Goal: Task Accomplishment & Management: Complete application form

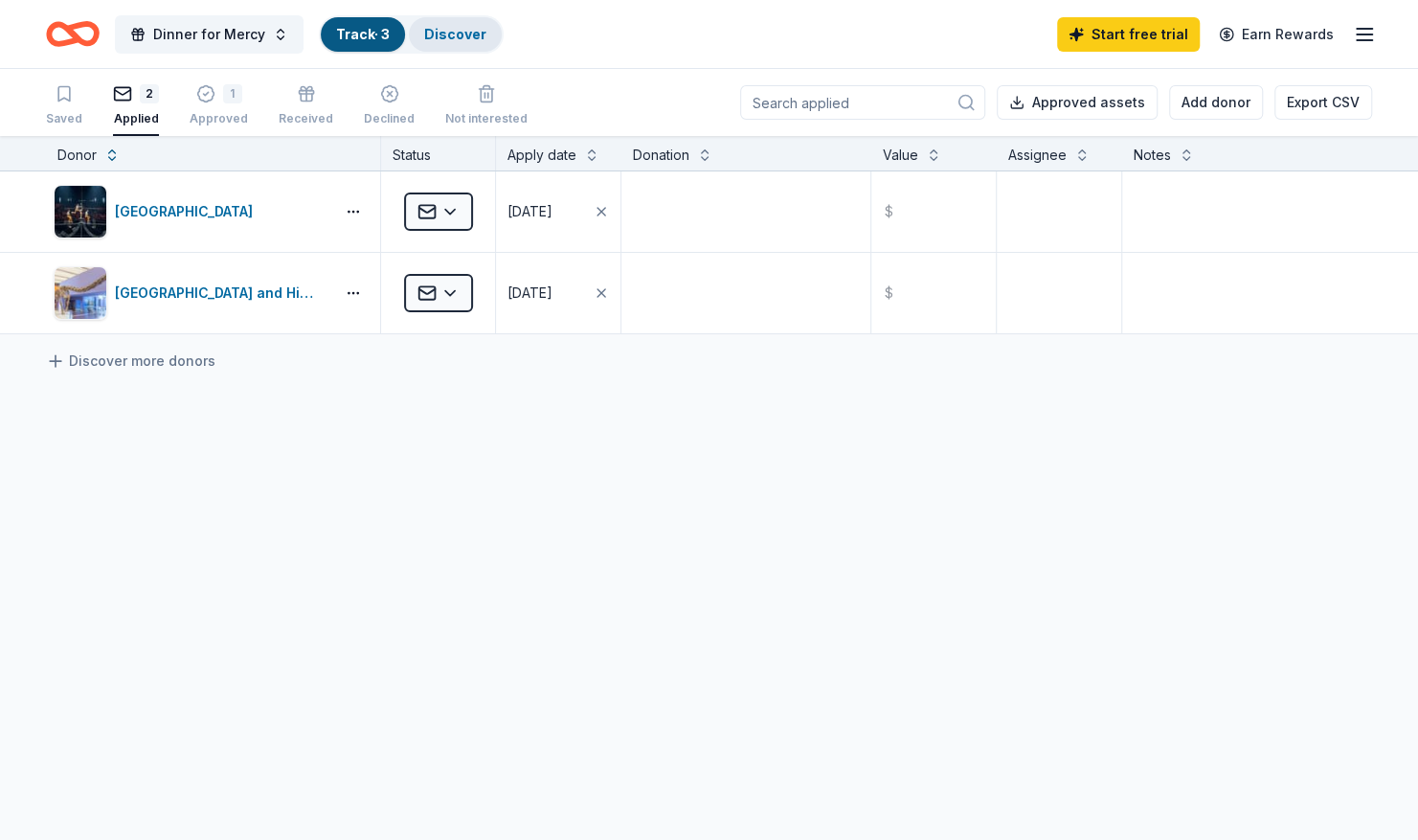
click at [451, 33] on link "Discover" at bounding box center [455, 34] width 62 height 17
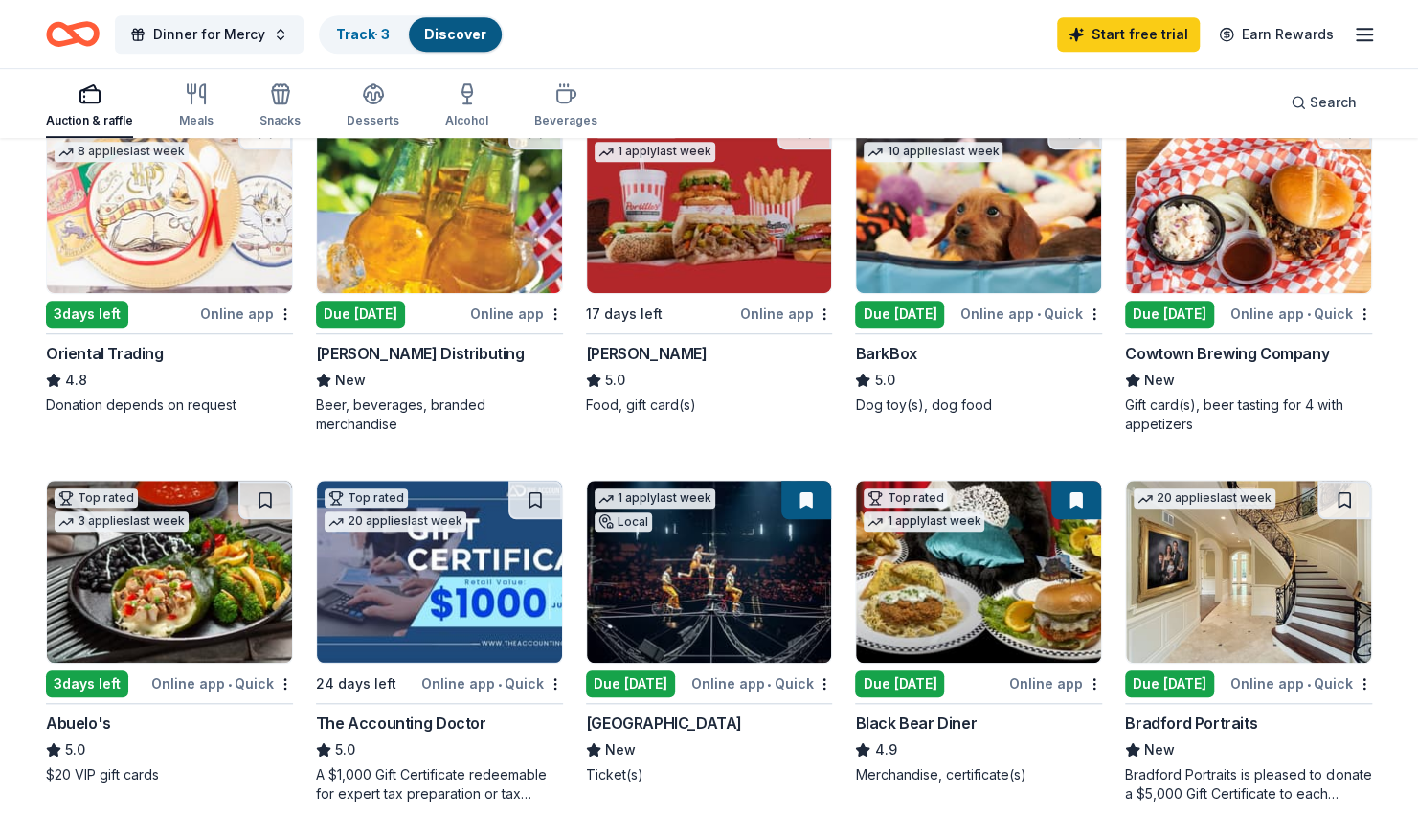
scroll to position [613, 0]
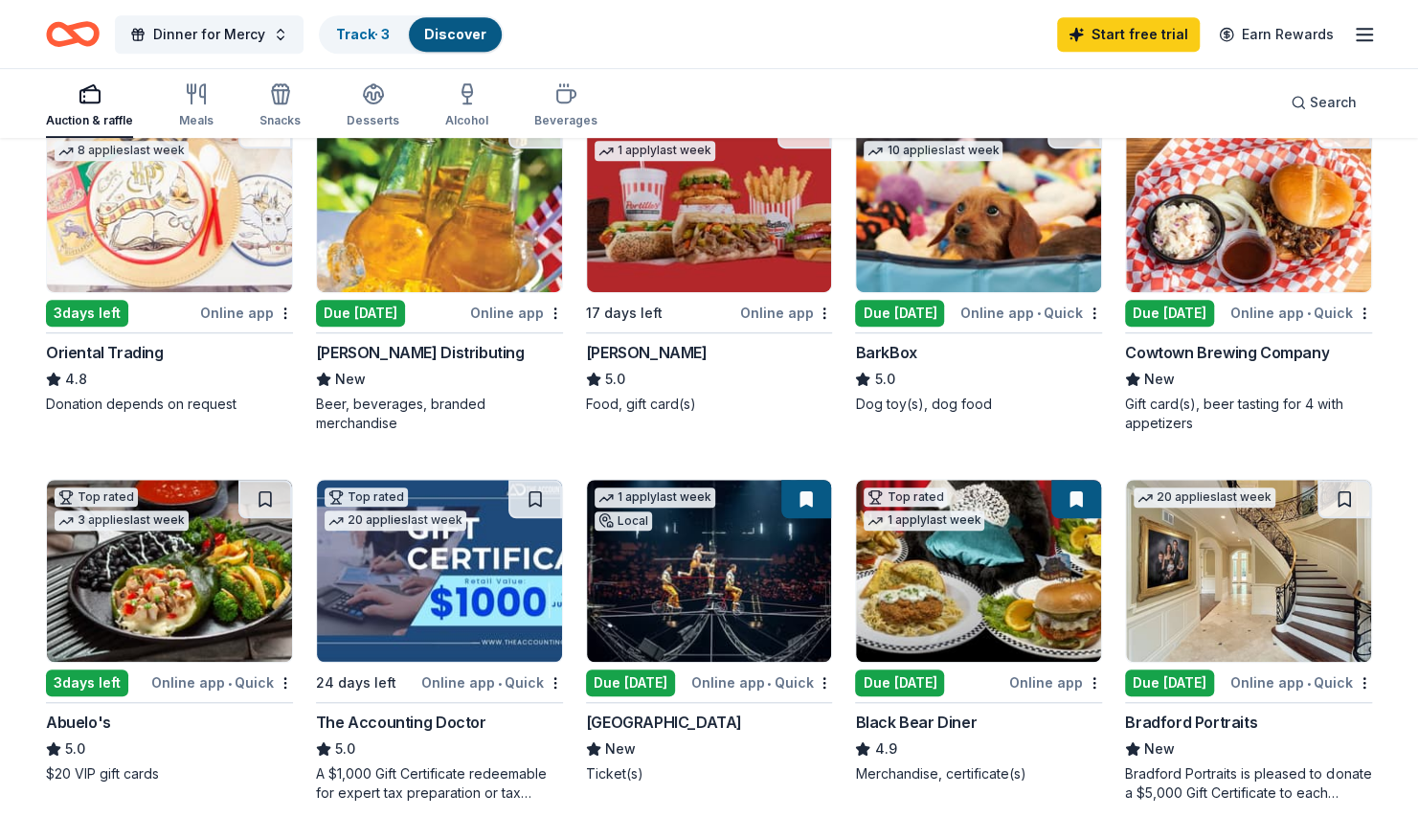
click at [1195, 571] on img at bounding box center [1248, 570] width 246 height 182
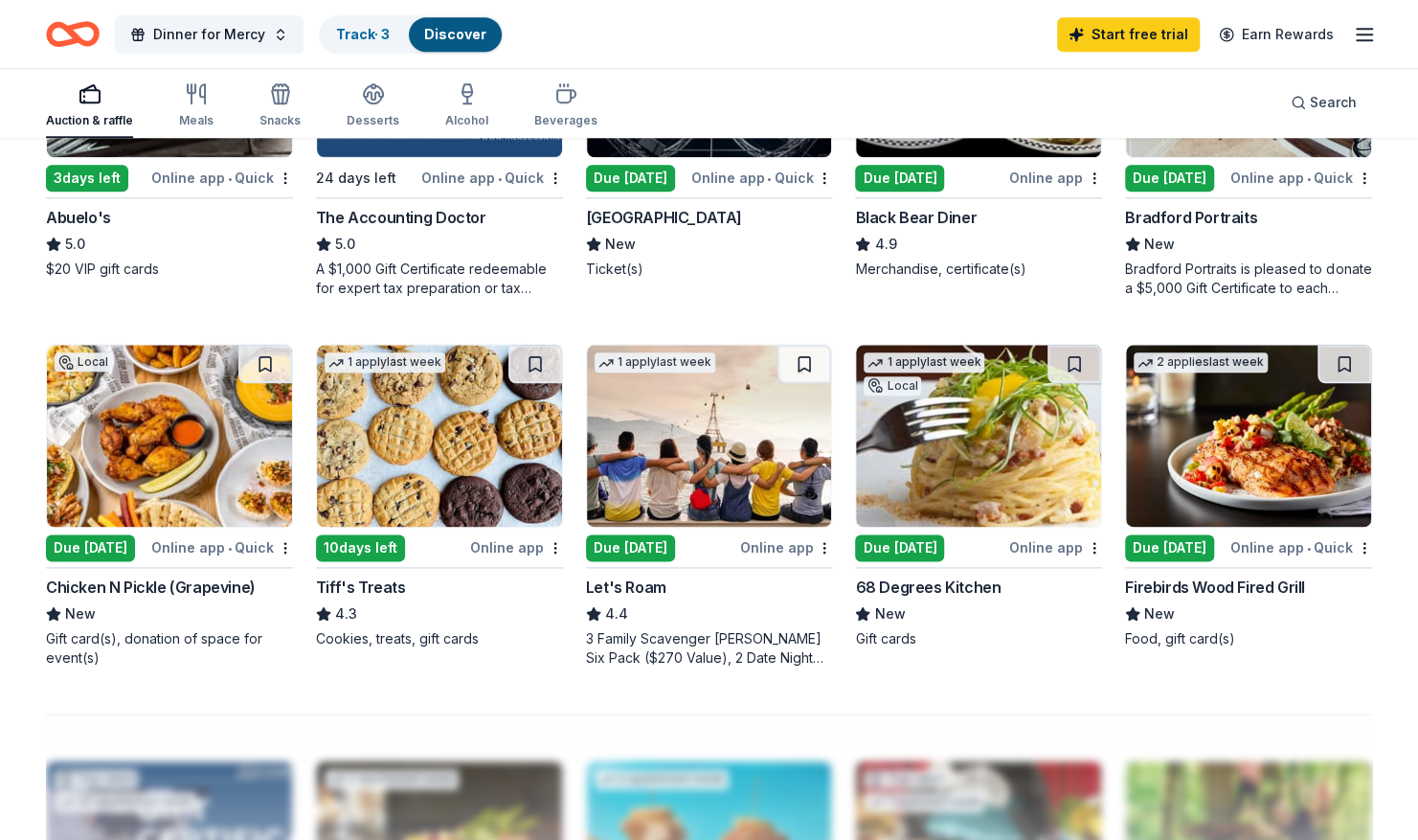
scroll to position [1117, 0]
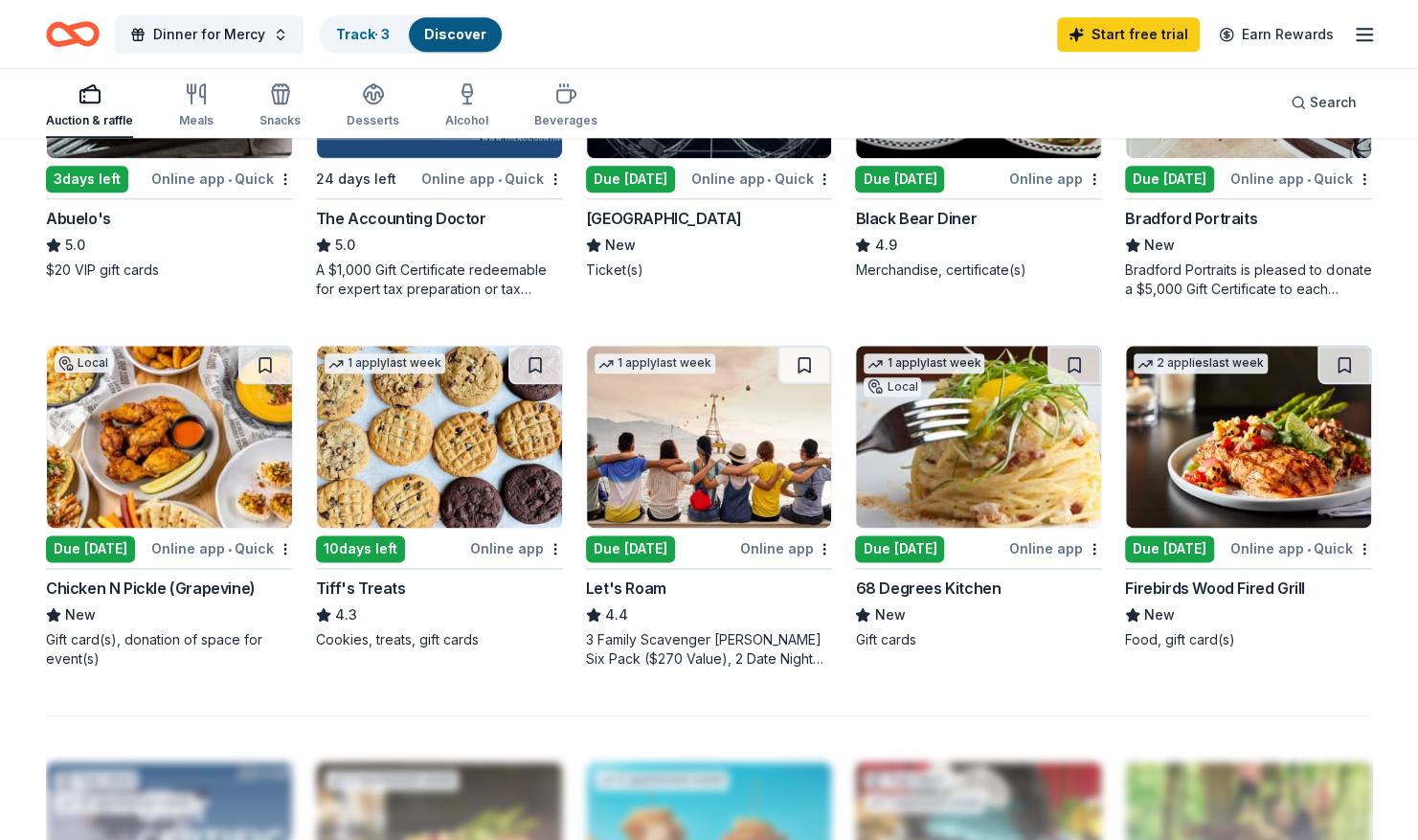
click at [402, 417] on img at bounding box center [440, 437] width 246 height 182
click at [83, 26] on icon "Home" at bounding box center [82, 34] width 29 height 19
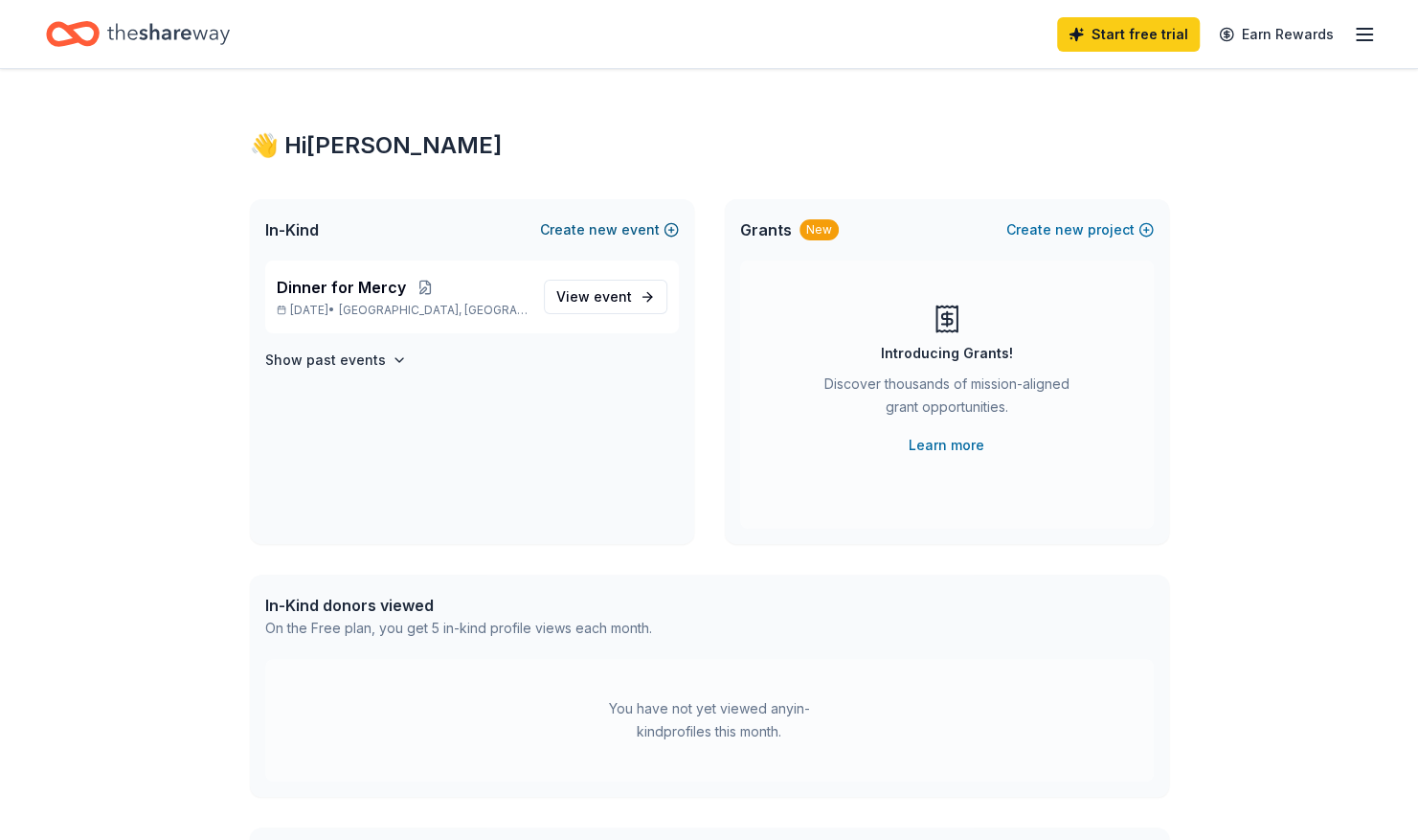
click at [590, 232] on button "Create new event" at bounding box center [609, 230] width 138 height 23
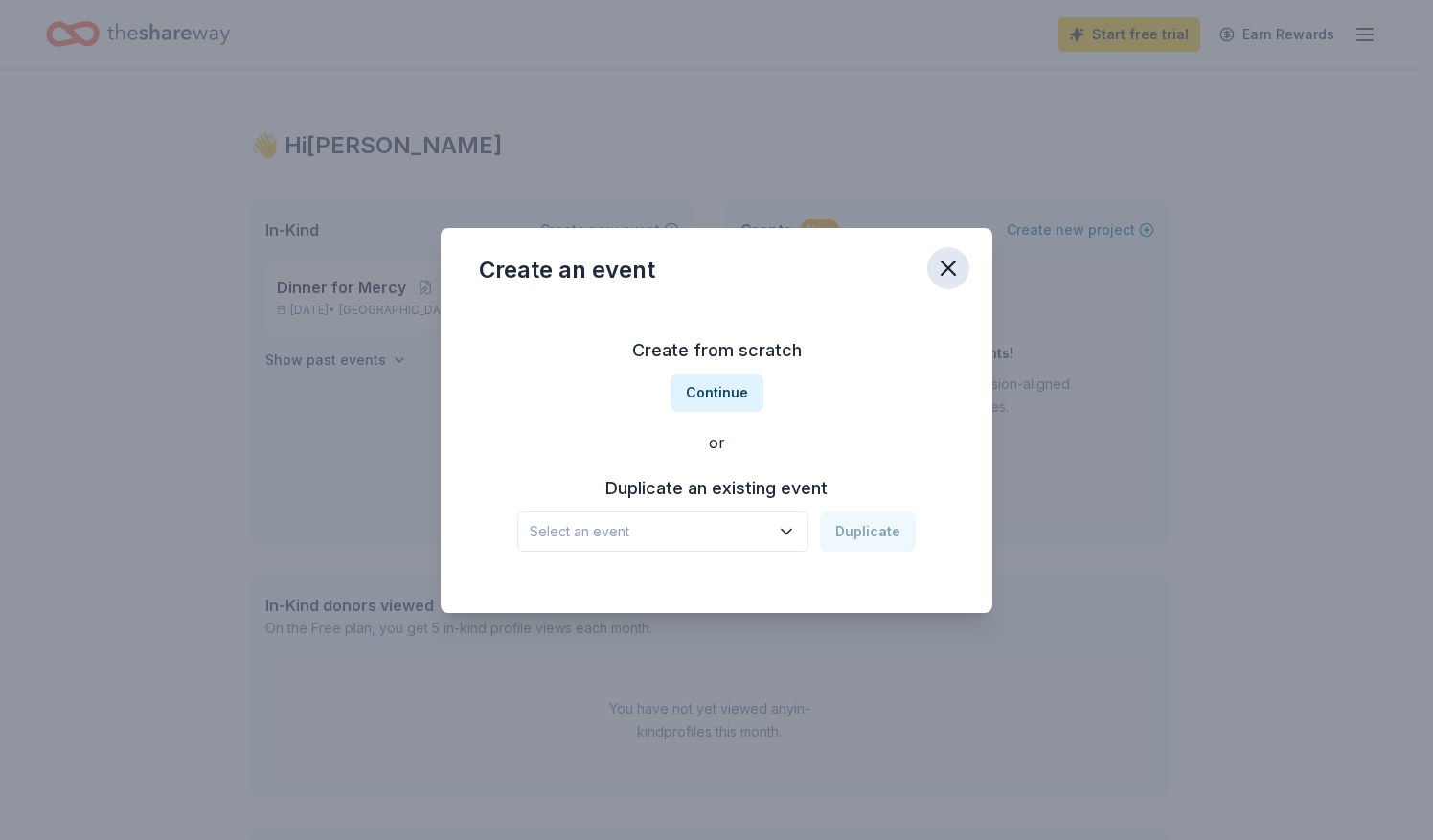
click at [952, 264] on icon "button" at bounding box center [949, 268] width 14 height 14
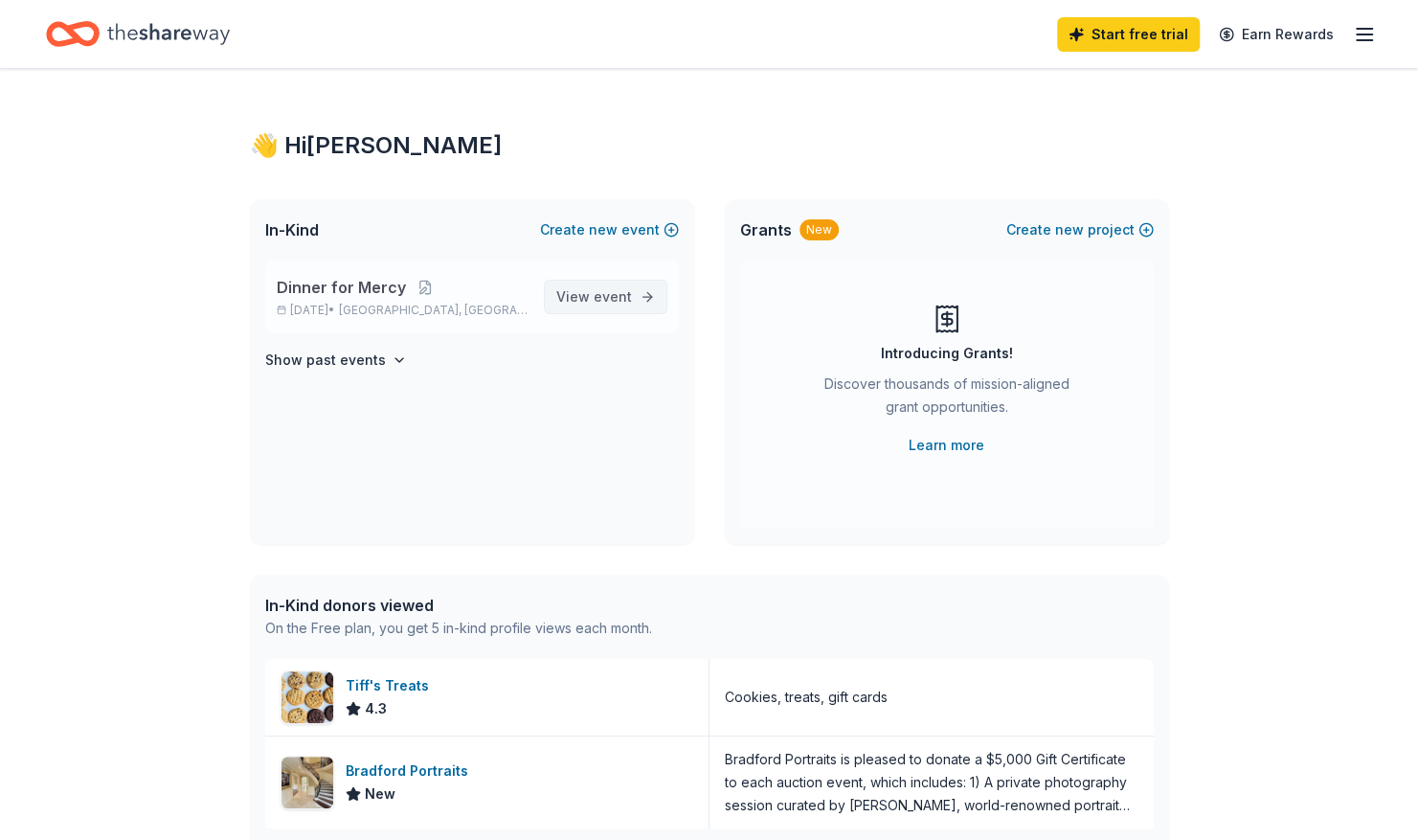
click at [581, 297] on span "View event" at bounding box center [594, 297] width 76 height 23
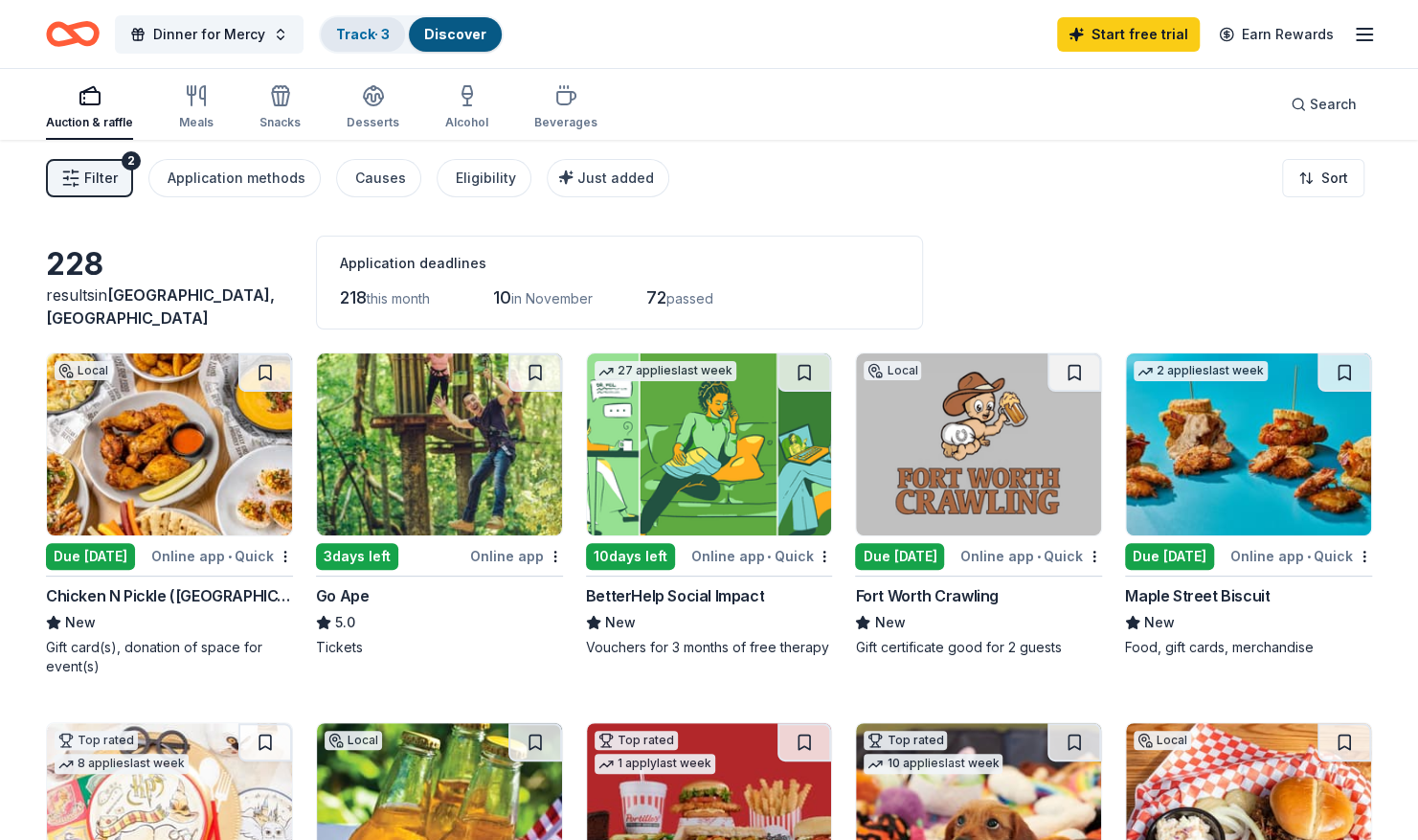
click at [356, 38] on link "Track · 3" at bounding box center [363, 34] width 54 height 17
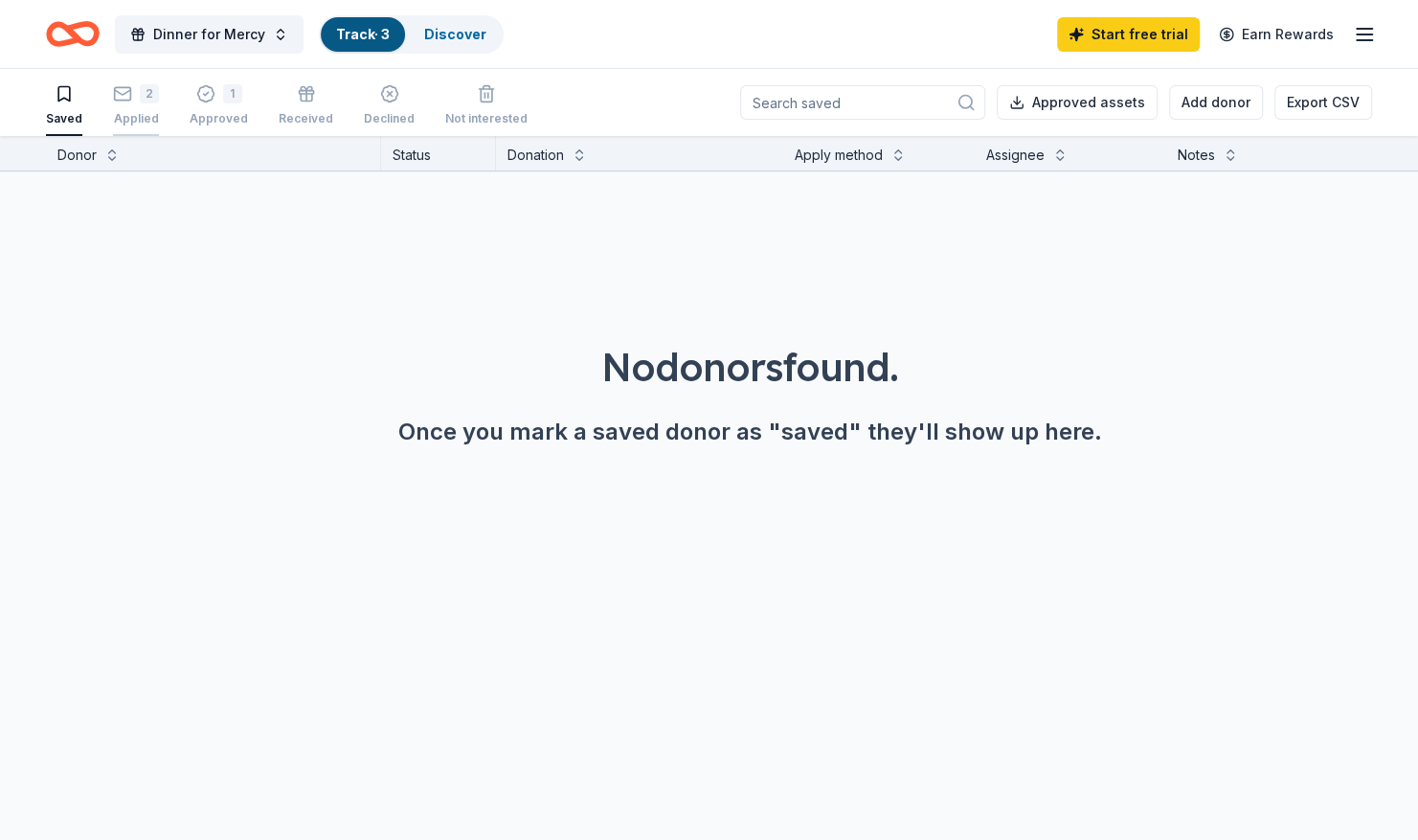
click at [123, 96] on icon "button" at bounding box center [123, 94] width 19 height 19
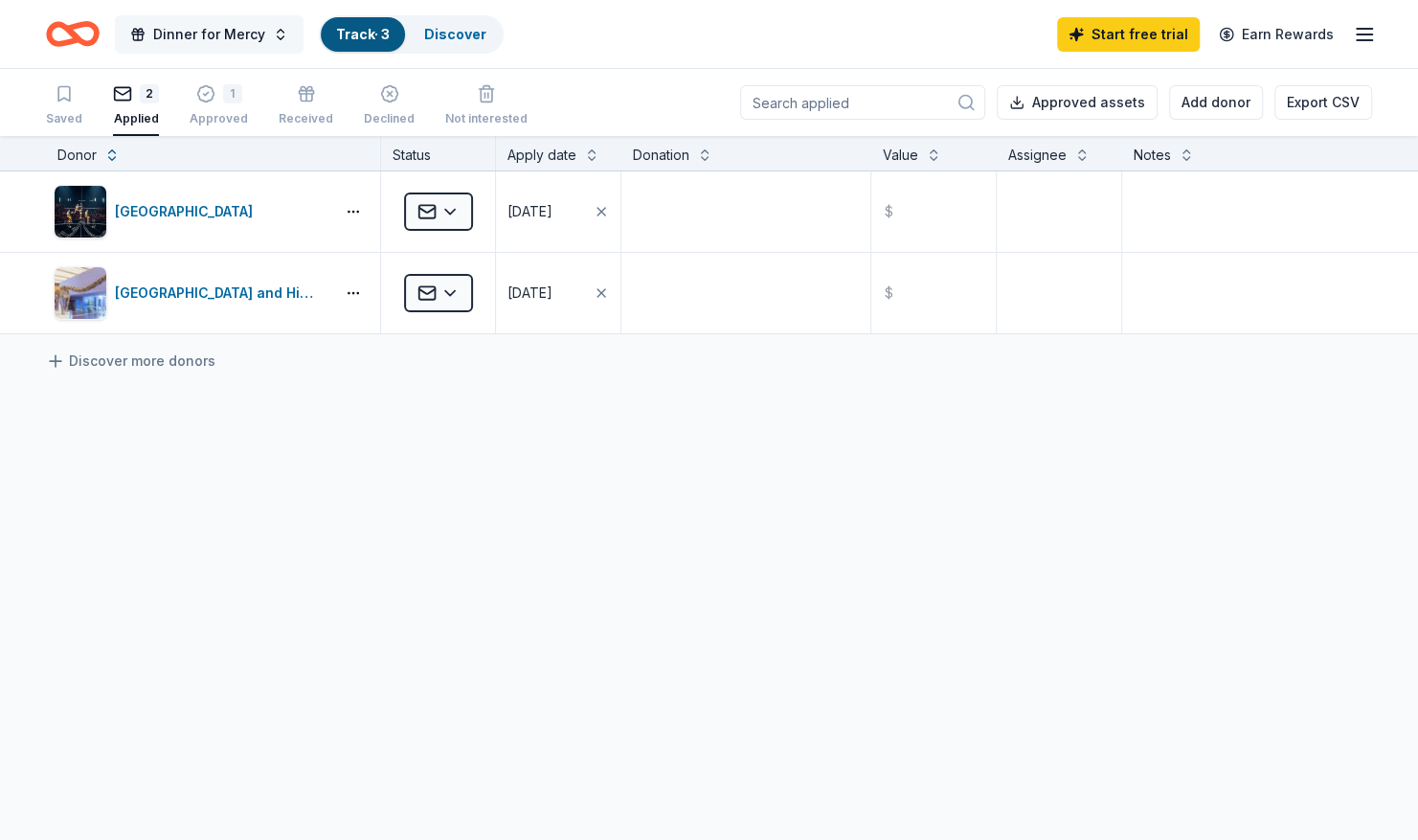
click at [167, 31] on span "Dinner for Mercy" at bounding box center [209, 35] width 112 height 23
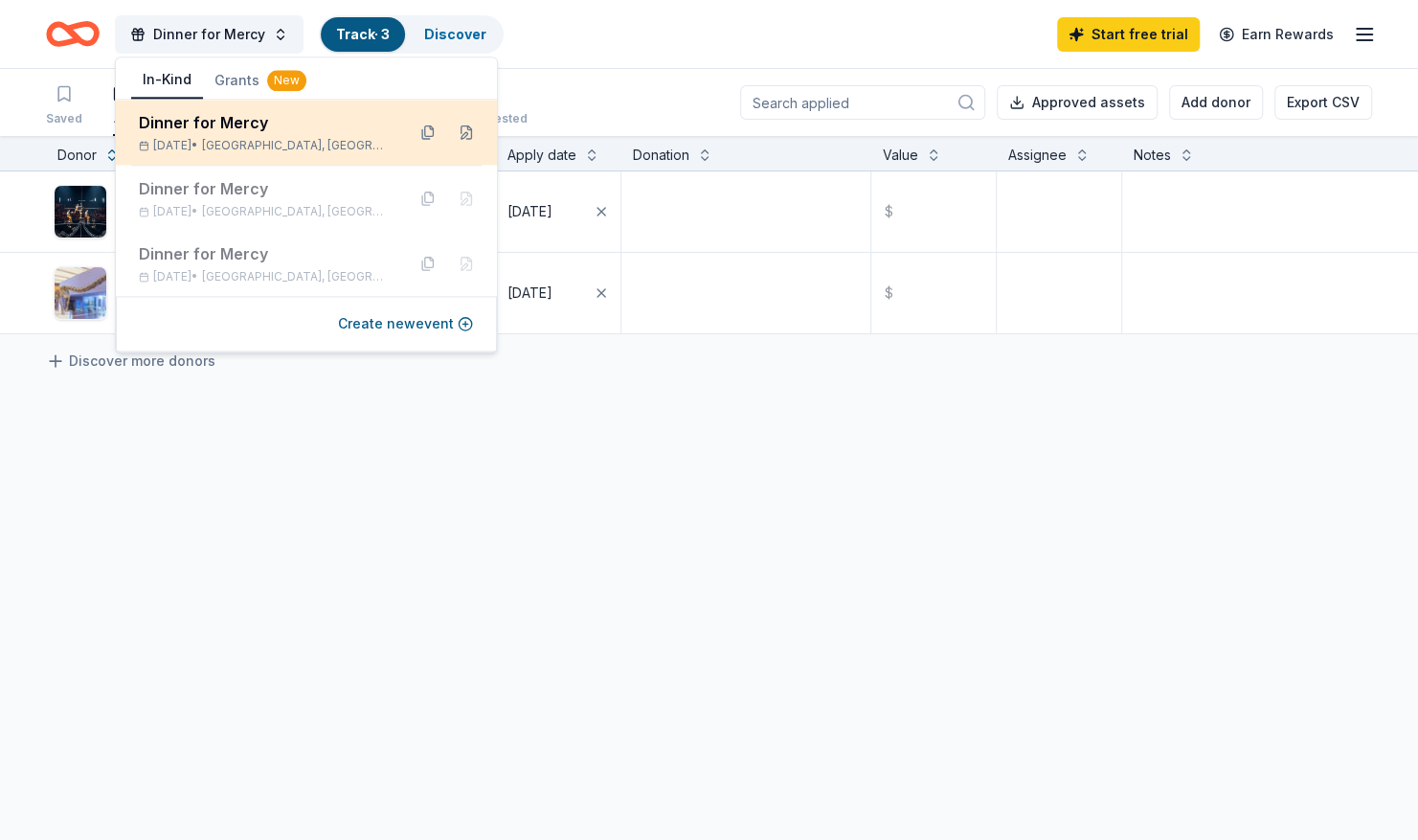
click at [216, 126] on div "Dinner for Mercy" at bounding box center [263, 123] width 250 height 23
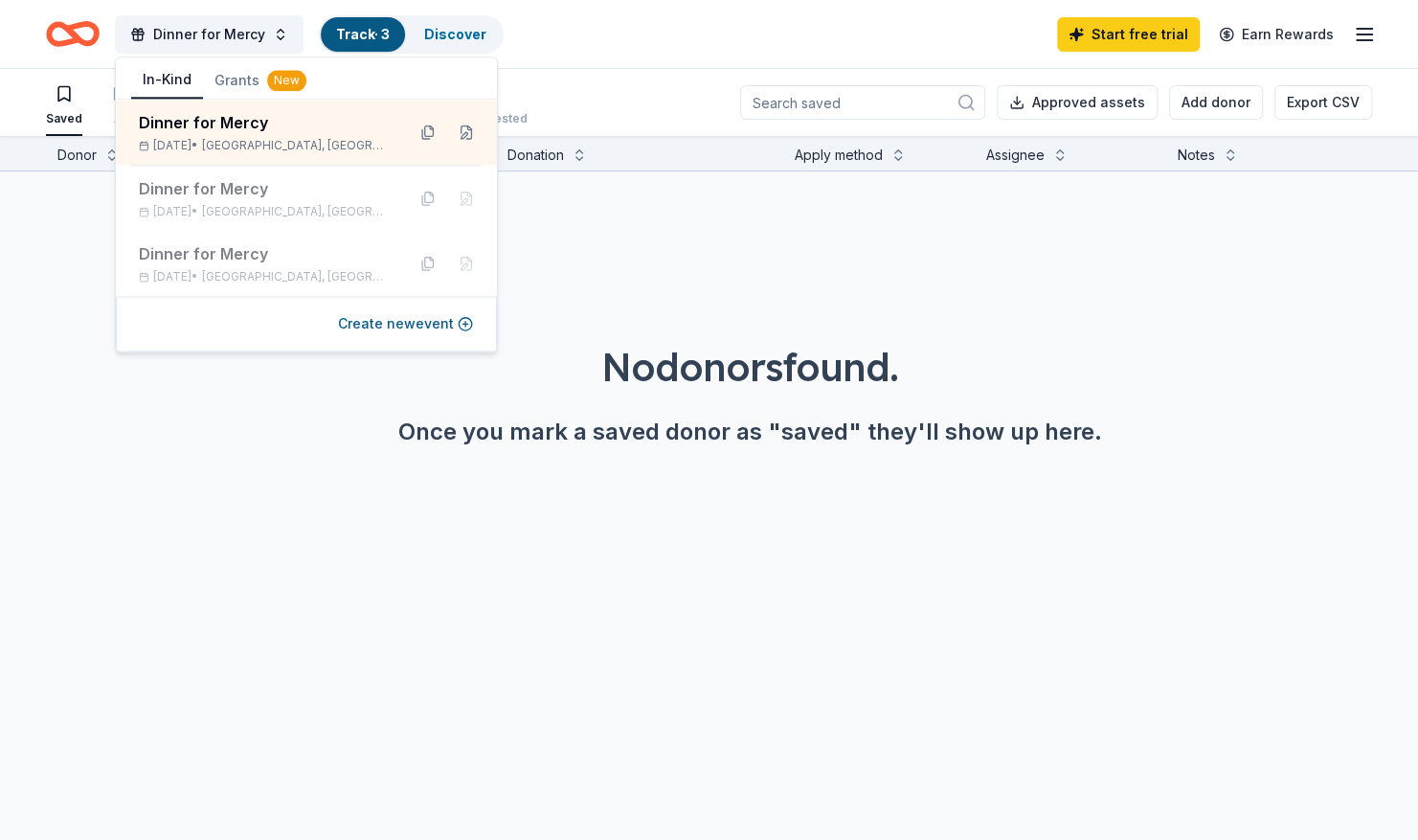
click at [72, 398] on div "No donors found. Once you mark a saved donor as "saved" they'll show up here." at bounding box center [750, 394] width 1357 height 107
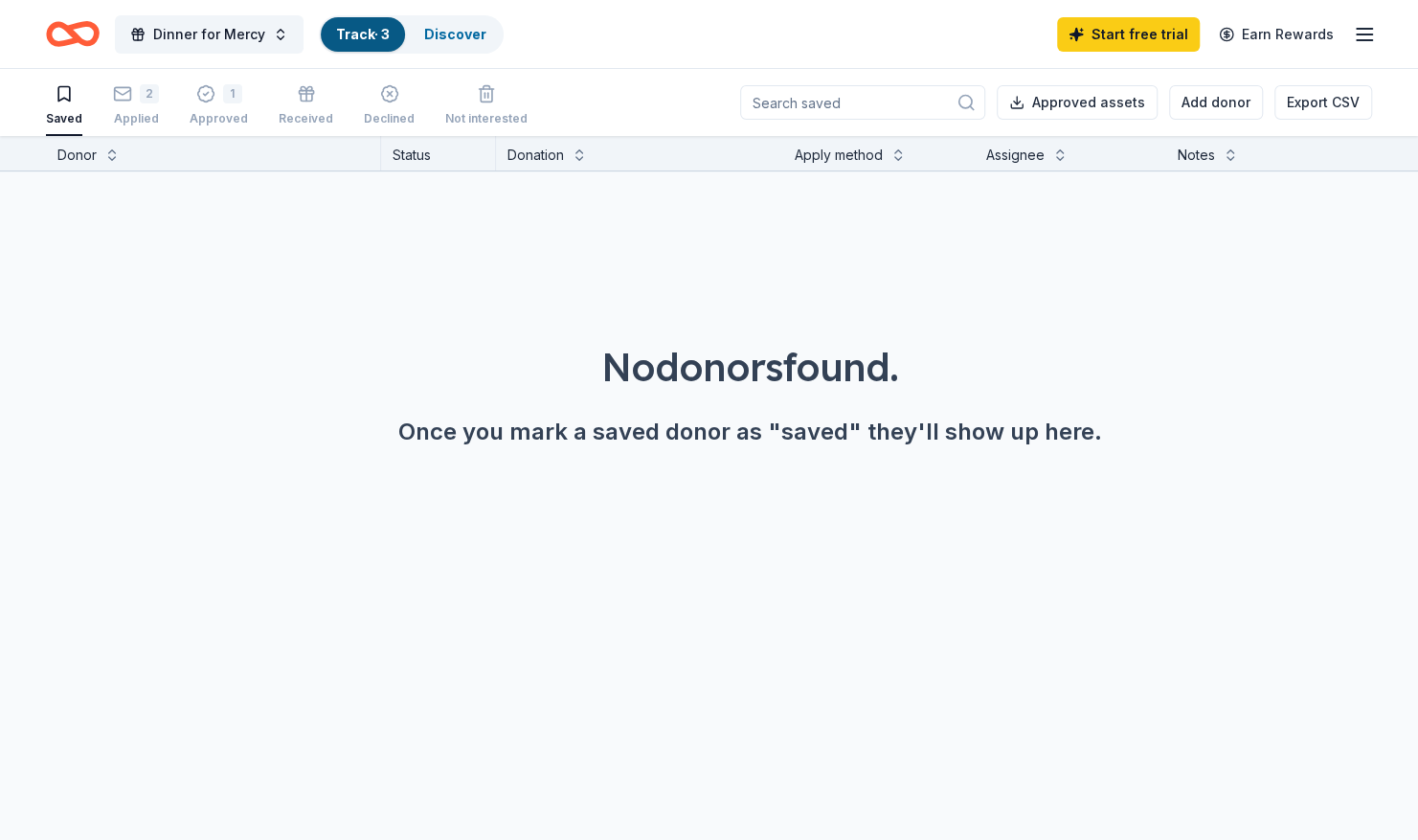
click at [101, 30] on div "Dinner for Mercy Track · 3 Discover" at bounding box center [275, 34] width 458 height 45
click at [56, 43] on icon "Home" at bounding box center [63, 34] width 29 height 19
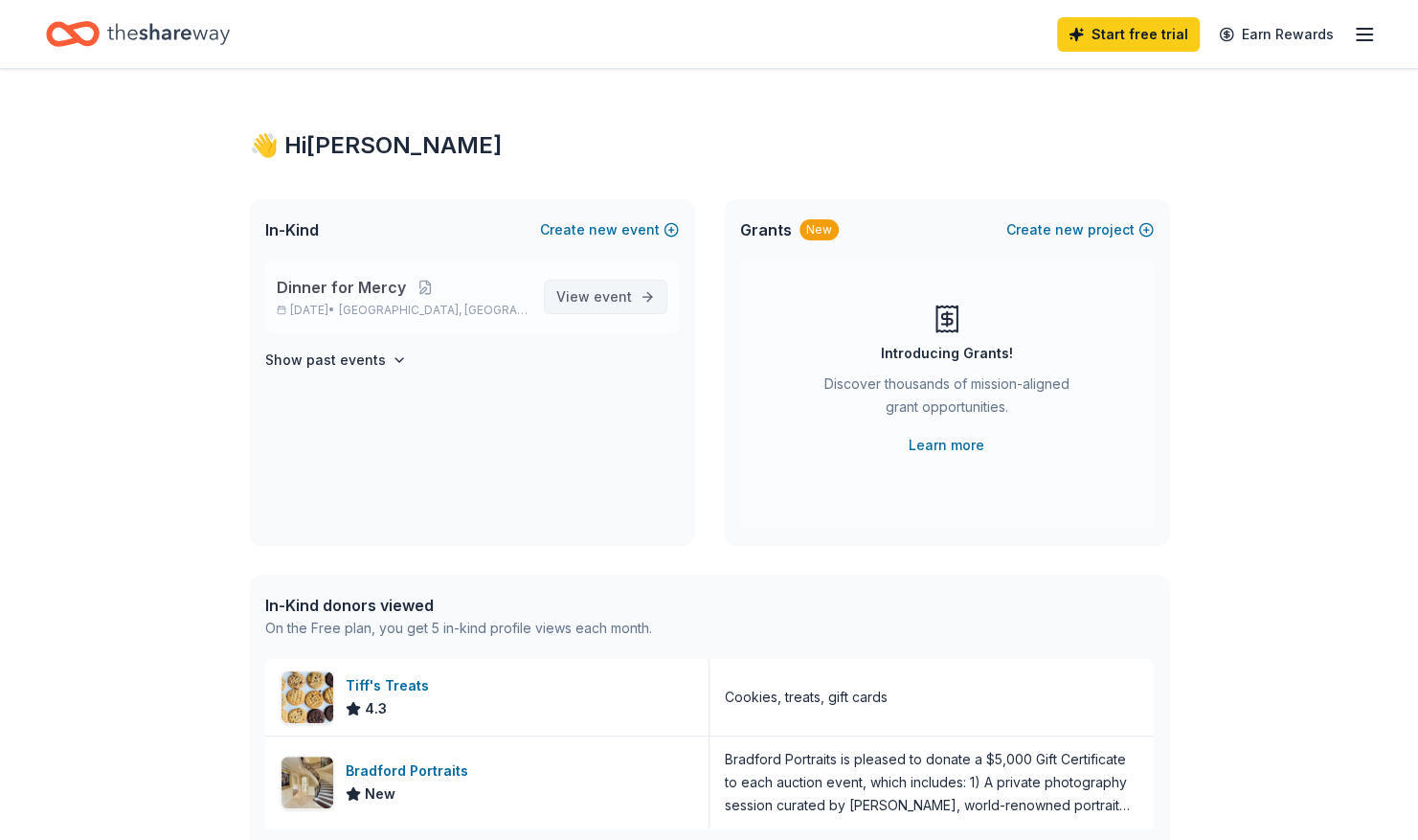
click at [576, 293] on span "View event" at bounding box center [594, 297] width 76 height 23
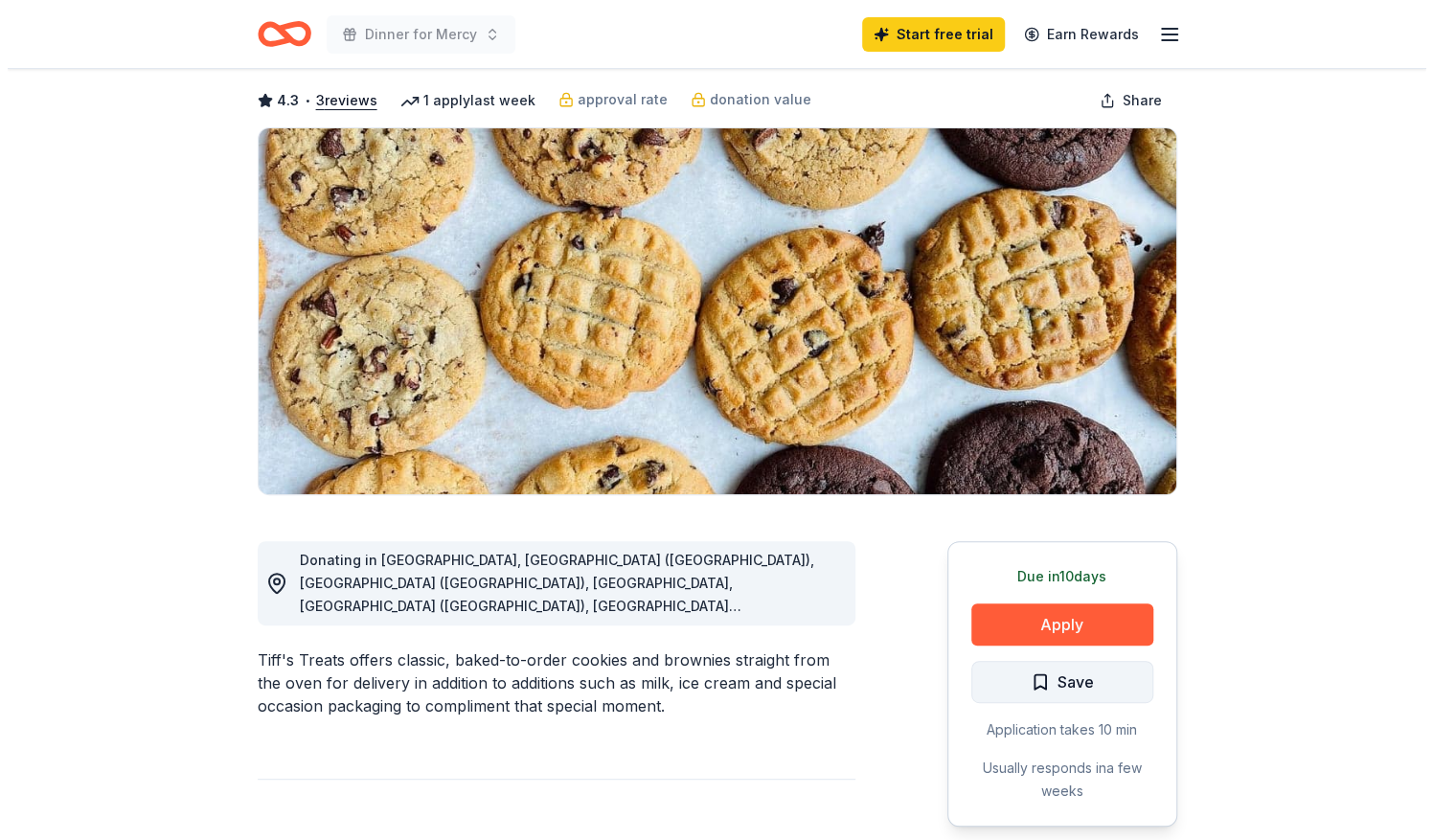
scroll to position [95, 0]
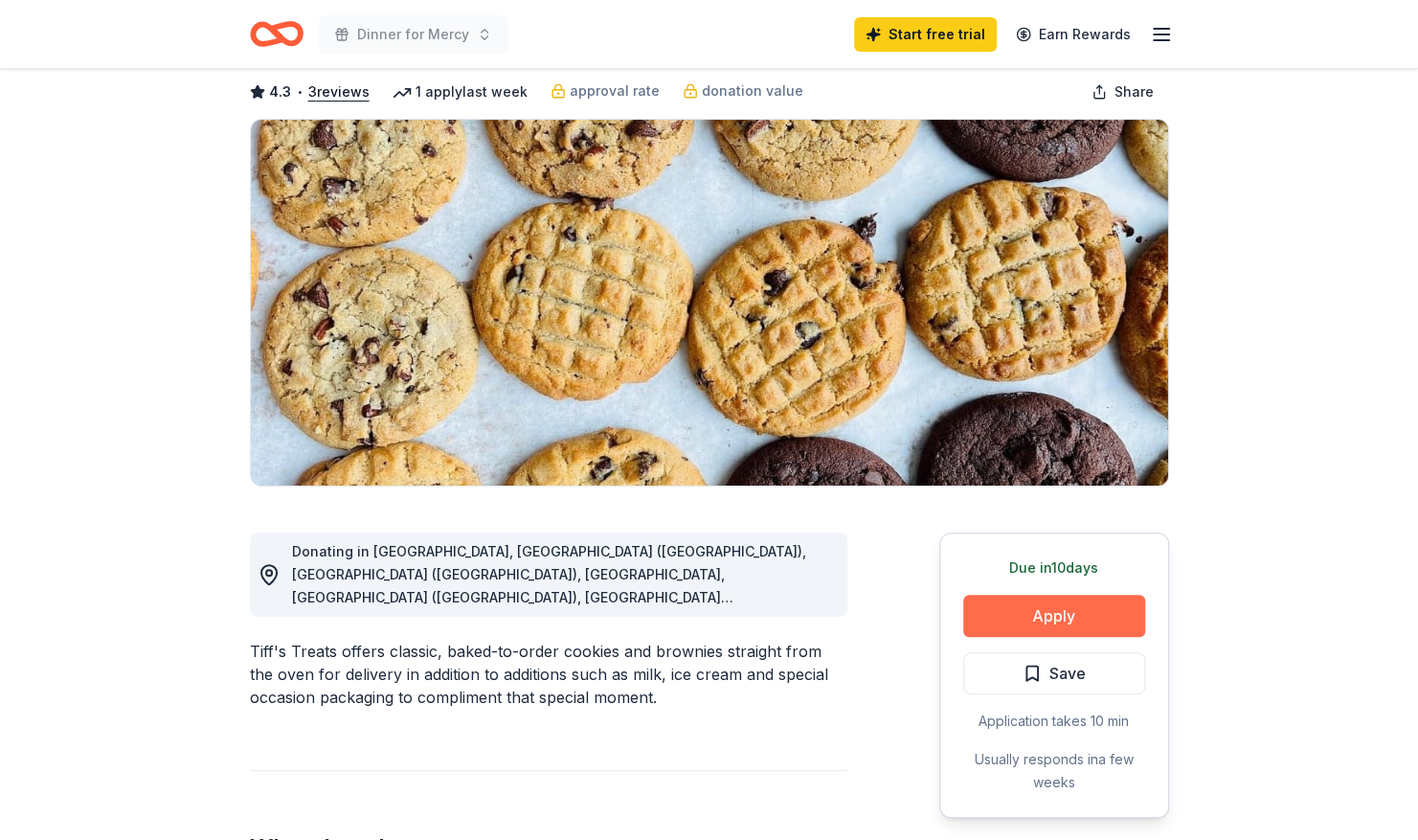
click at [1054, 606] on button "Apply" at bounding box center [1054, 615] width 182 height 42
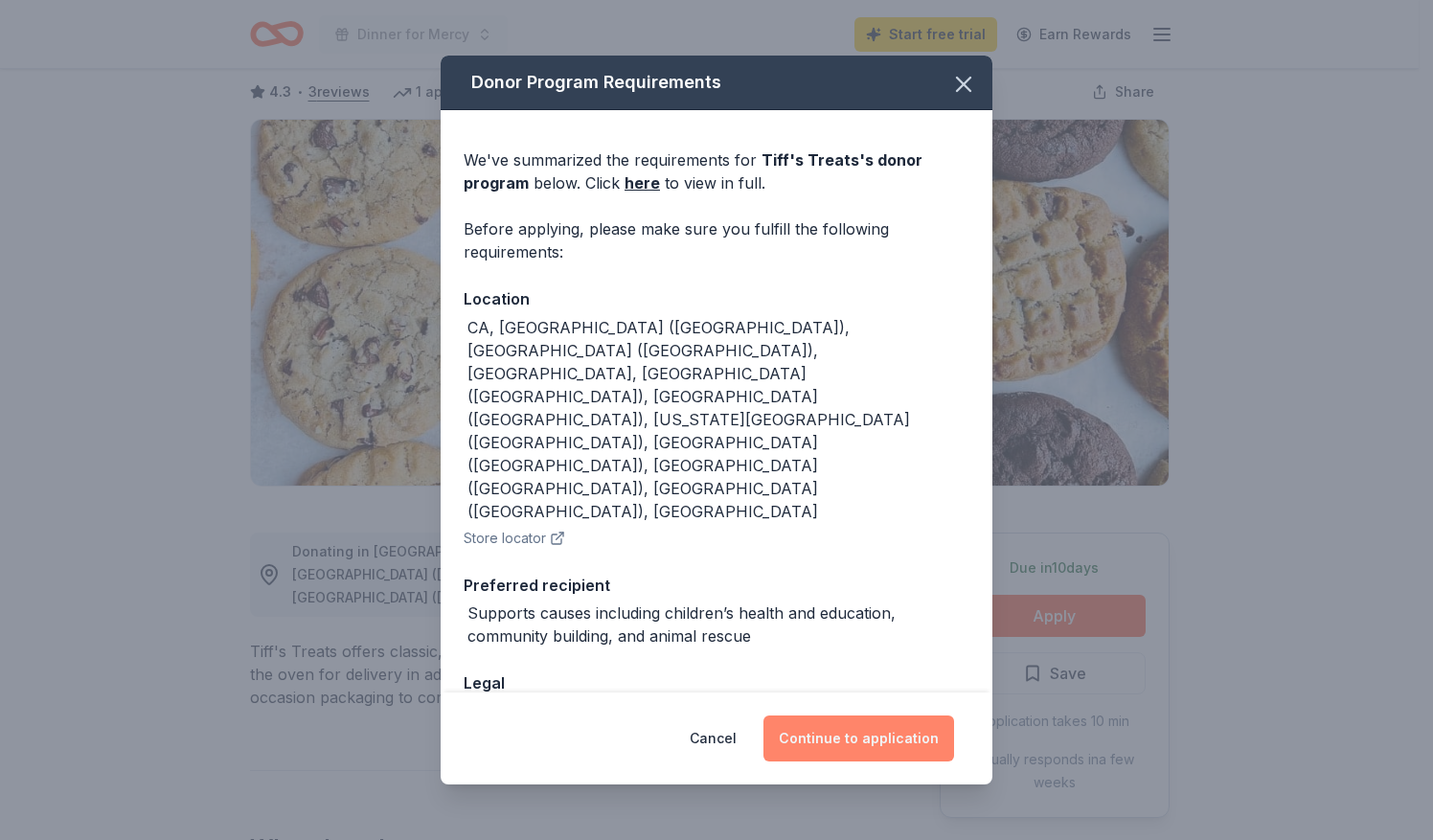
click at [859, 732] on button "Continue to application" at bounding box center [859, 738] width 191 height 46
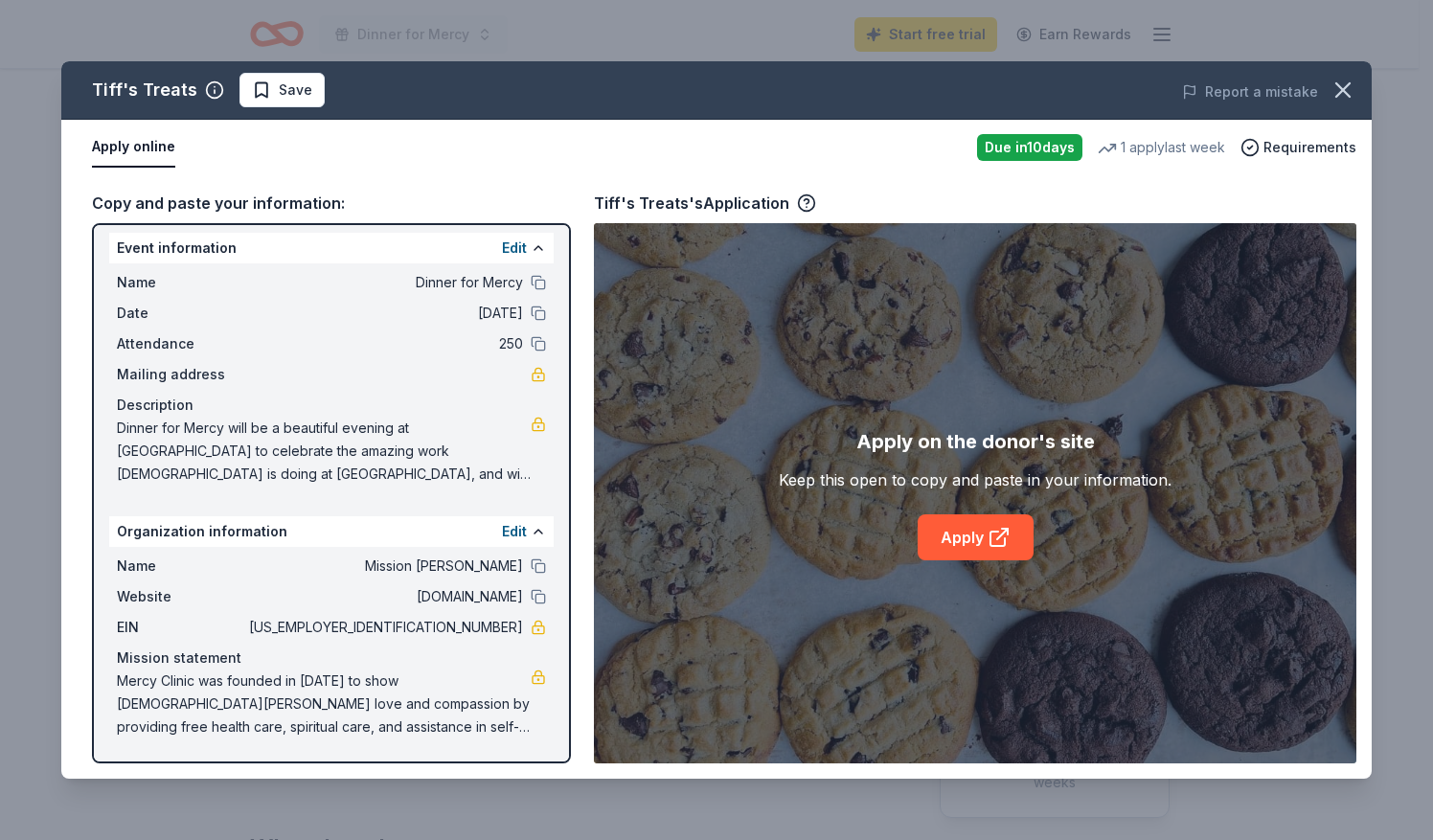
scroll to position [0, 0]
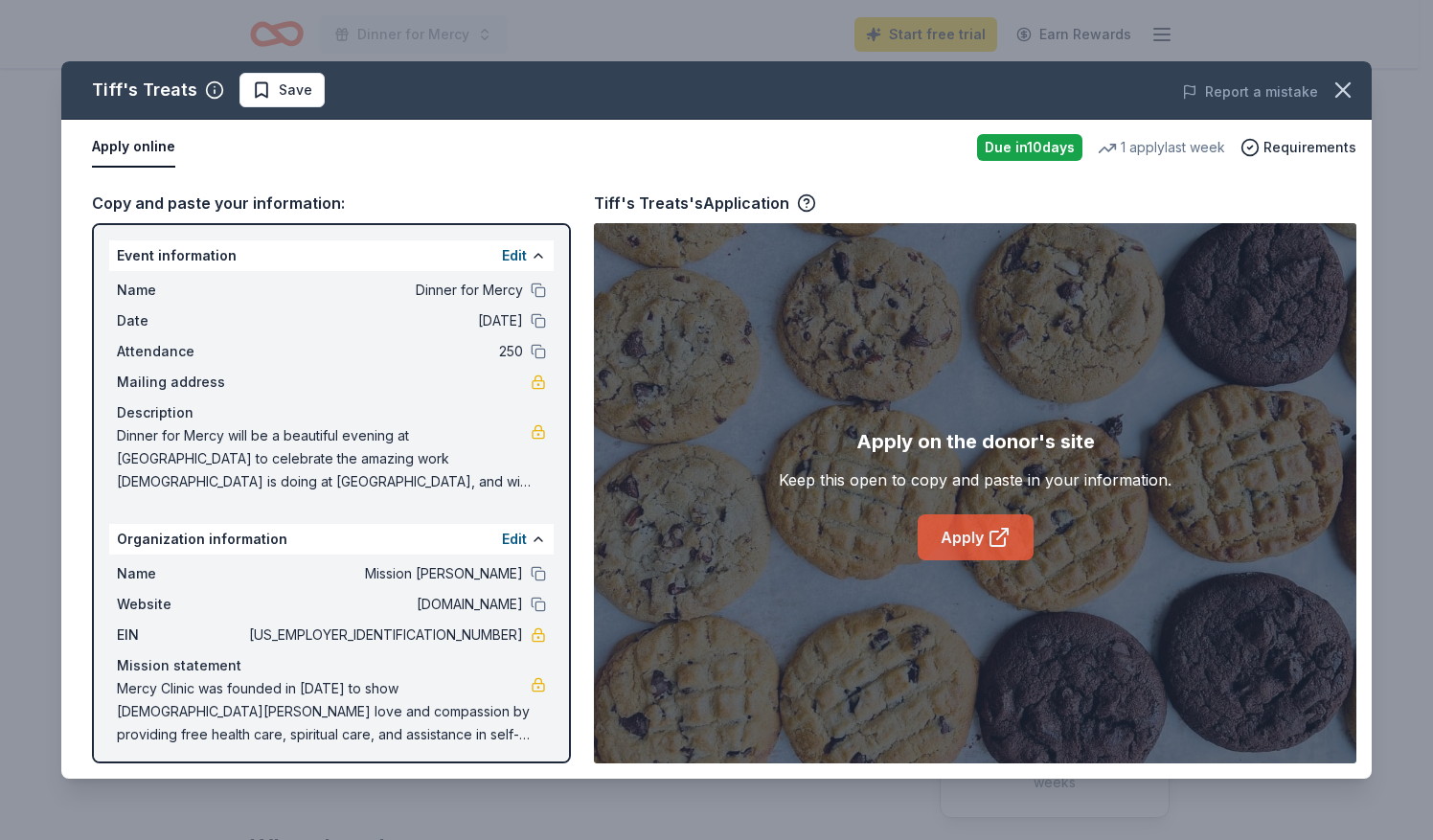
click at [967, 535] on link "Apply" at bounding box center [975, 537] width 116 height 46
click at [502, 250] on button "Edit" at bounding box center [515, 256] width 25 height 23
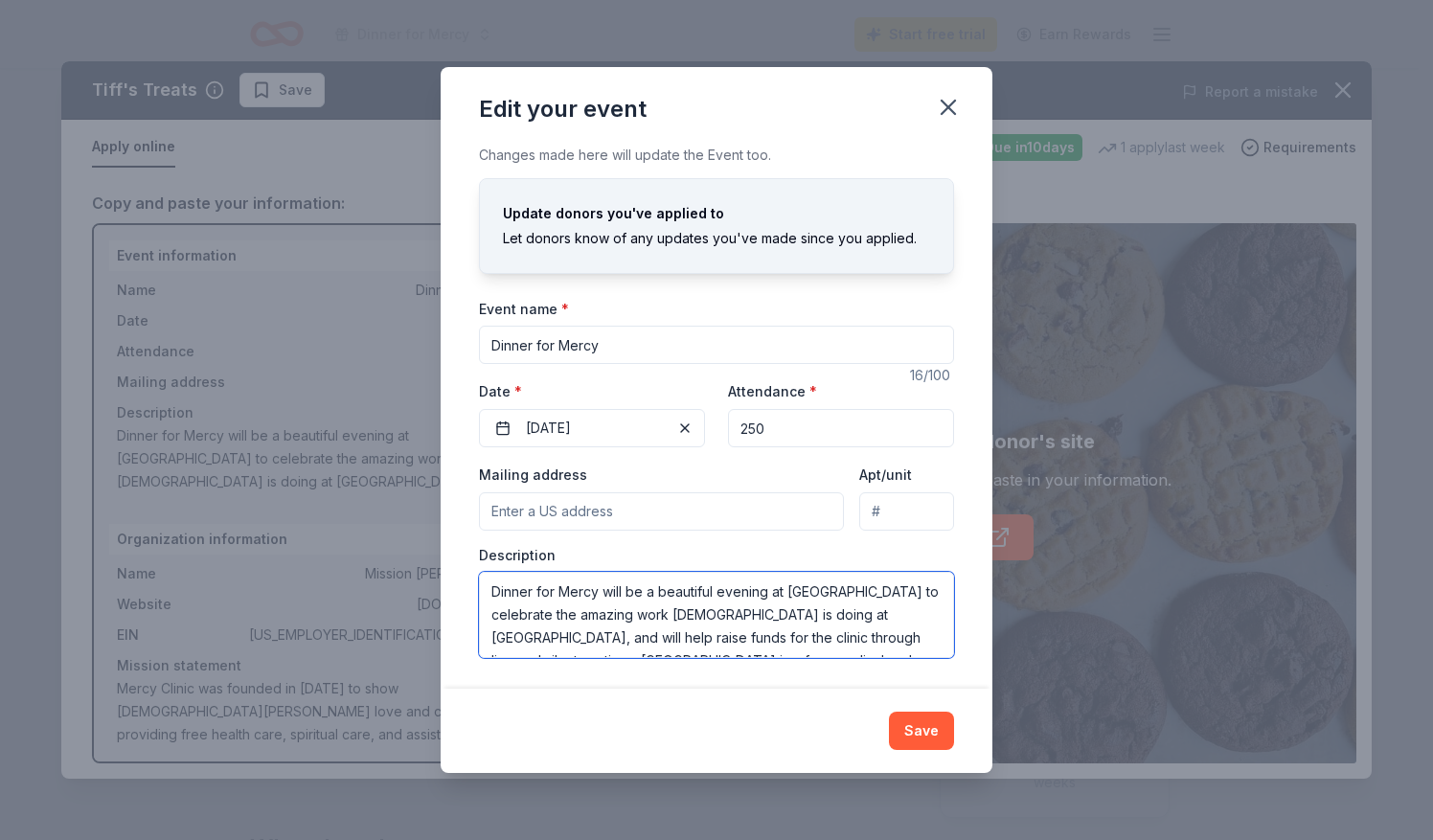
click at [489, 587] on textarea "Dinner for Mercy will be a beautiful evening at [GEOGRAPHIC_DATA] to celebrate …" at bounding box center [716, 615] width 475 height 86
drag, startPoint x: 489, startPoint y: 587, endPoint x: 869, endPoint y: 657, distance: 386.4
click at [869, 657] on div "Changes made here will update the Event too. Update donors you've applied to Le…" at bounding box center [716, 415] width 552 height 545
click at [910, 725] on button "Save" at bounding box center [921, 730] width 65 height 38
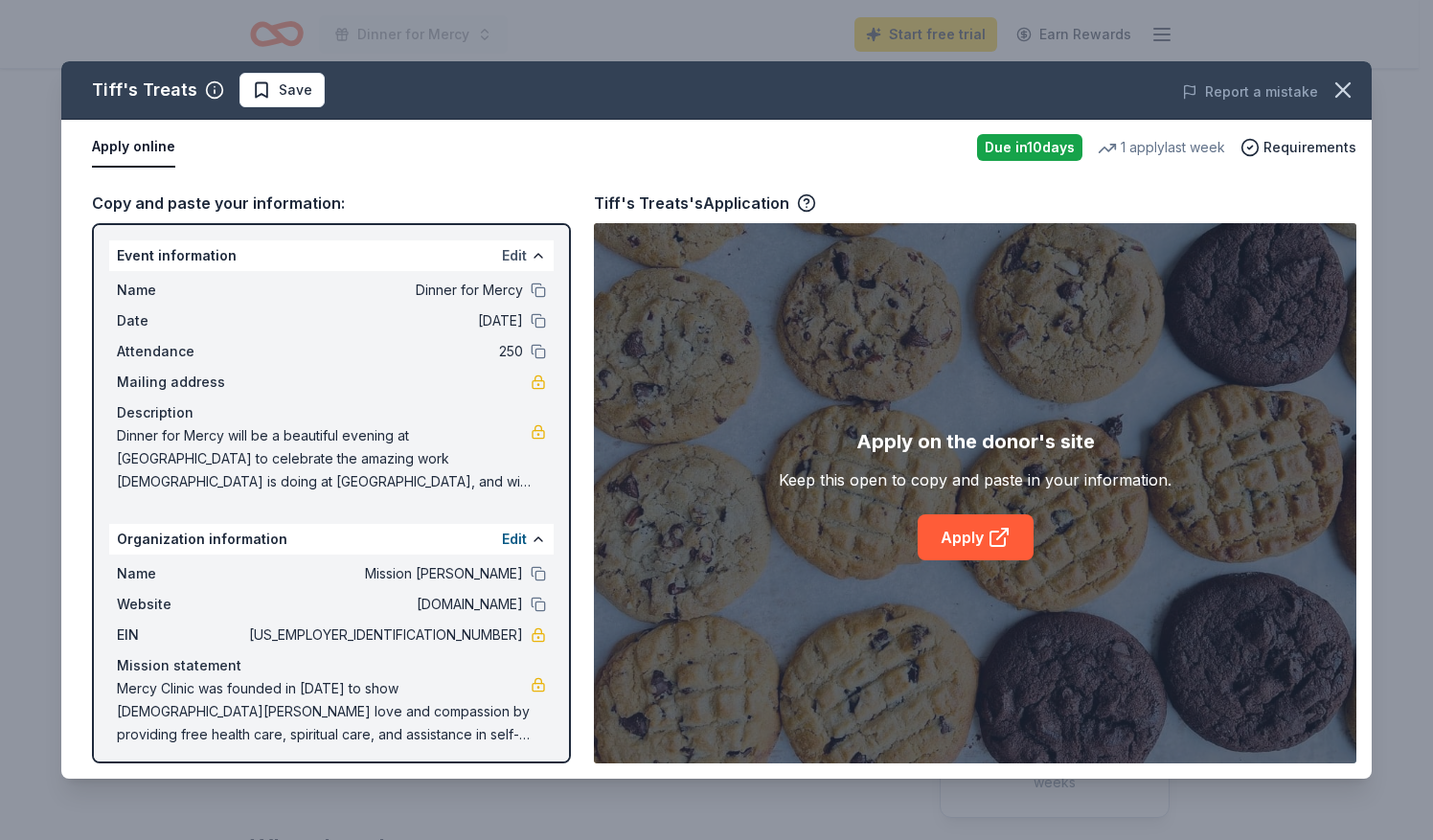
click at [502, 254] on button "Edit" at bounding box center [515, 256] width 25 height 23
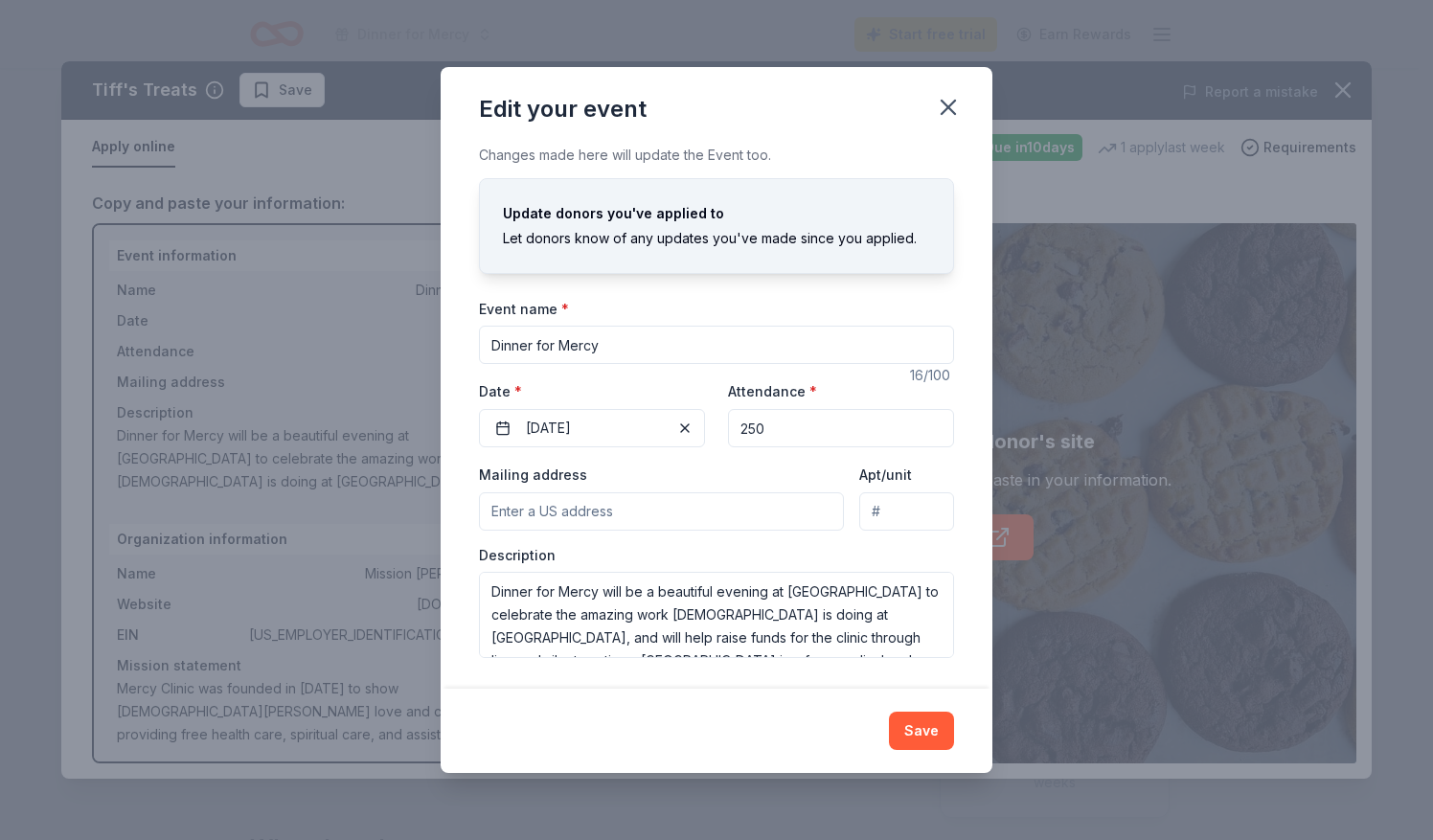
click at [611, 515] on input "Mailing address" at bounding box center [661, 511] width 365 height 38
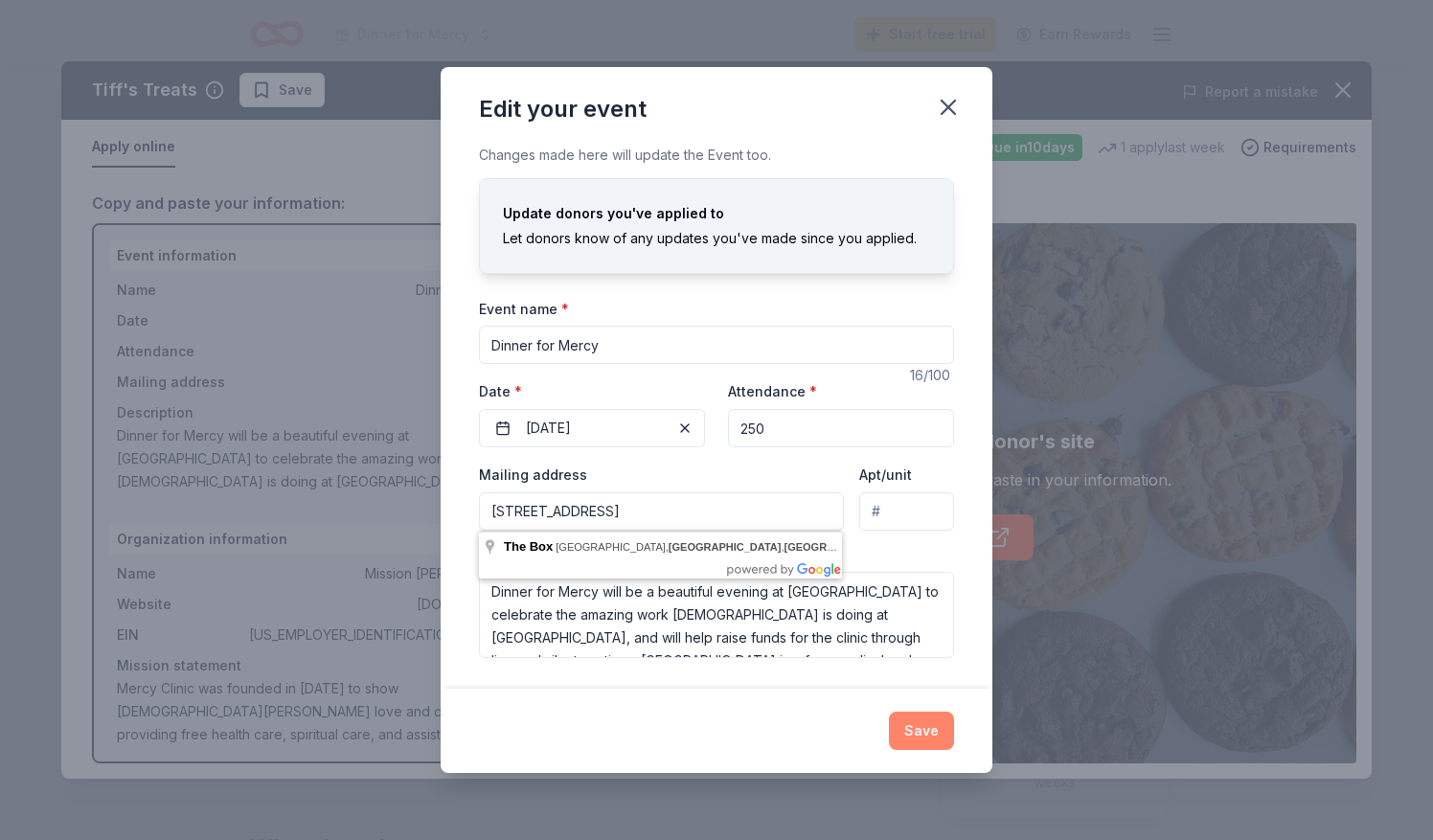
type input "[STREET_ADDRESS]"
click at [923, 728] on button "Save" at bounding box center [921, 730] width 65 height 38
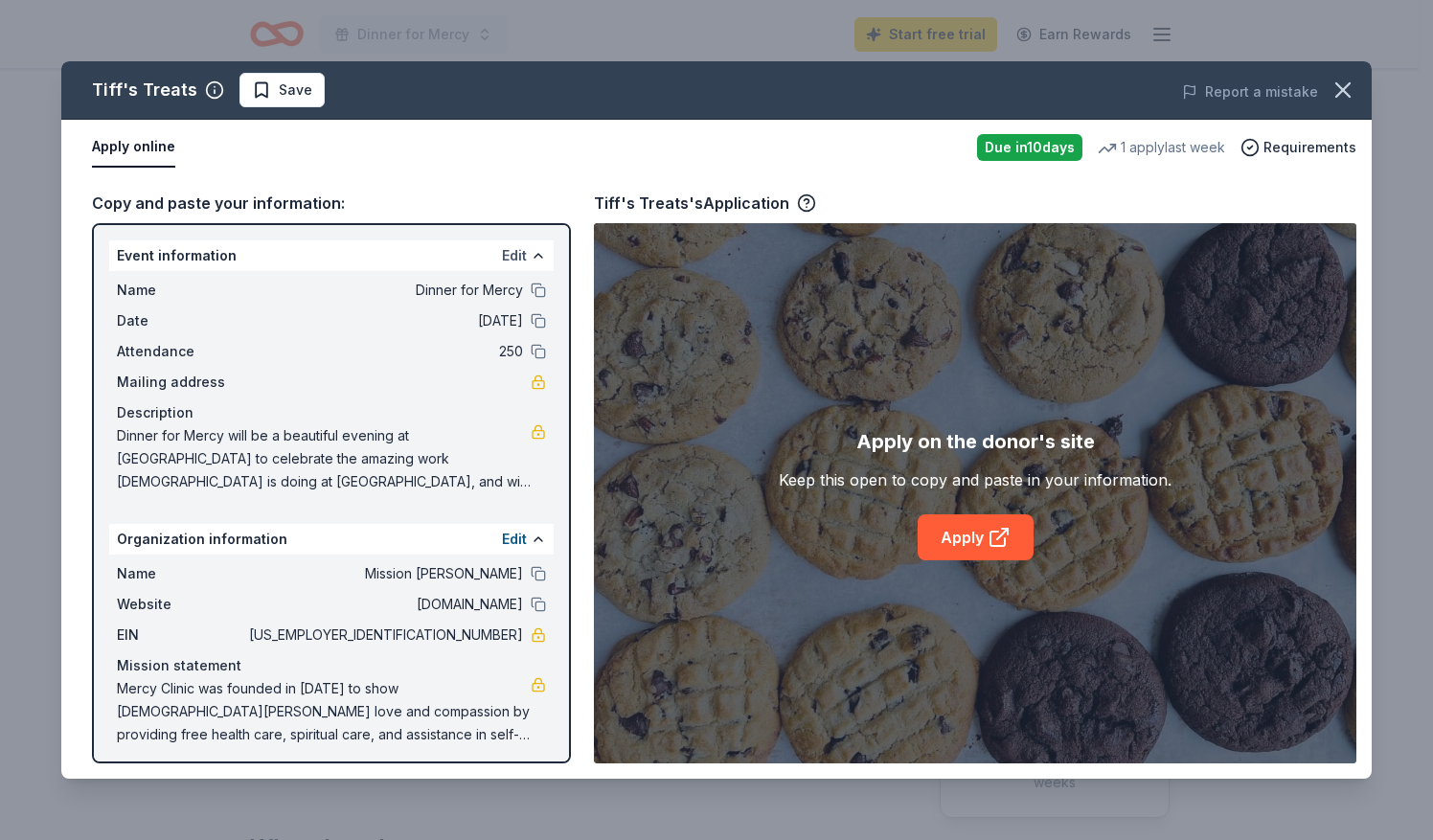
click at [502, 253] on button "Edit" at bounding box center [515, 256] width 25 height 23
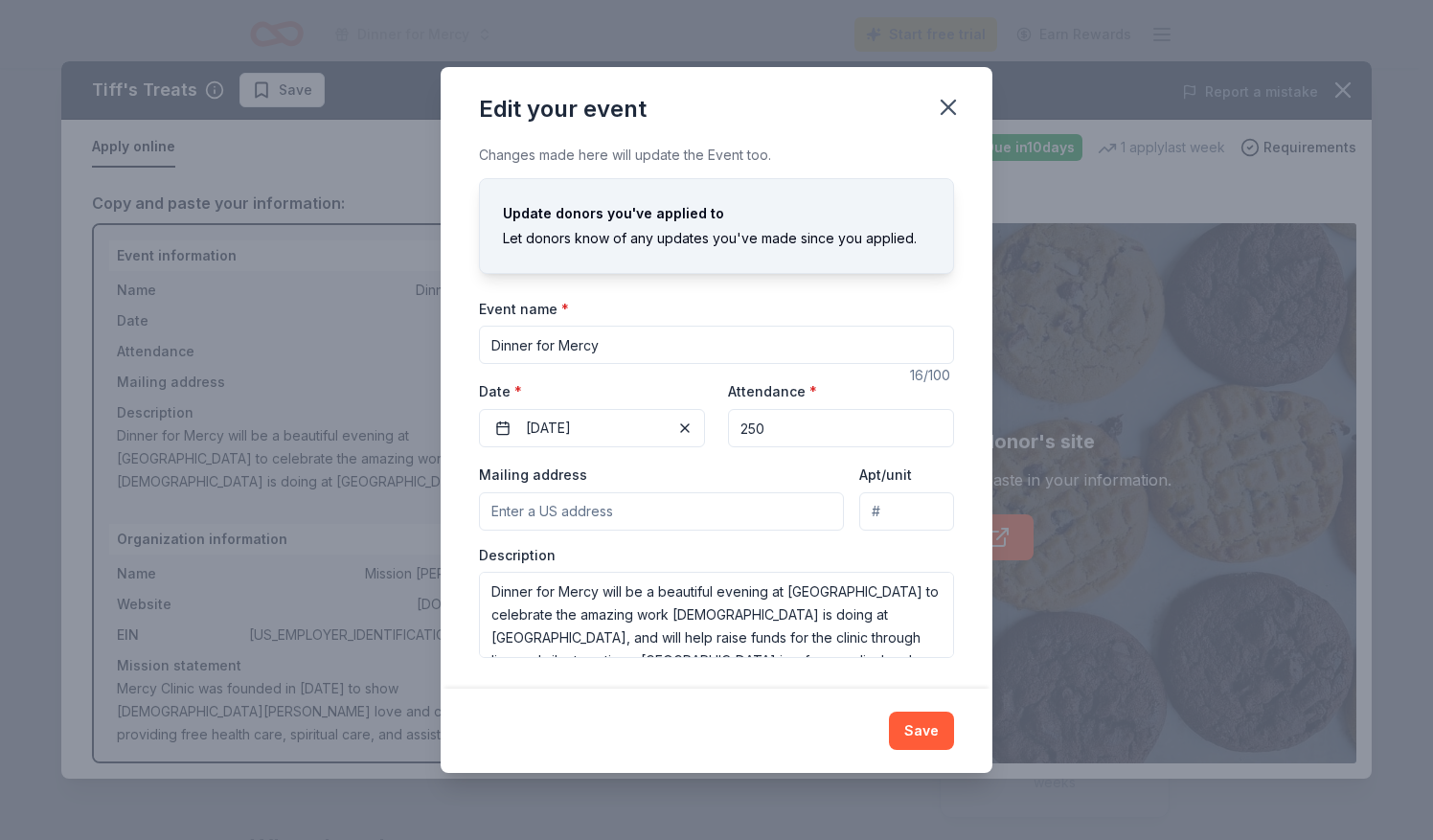
click at [531, 505] on input "Mailing address" at bounding box center [661, 511] width 365 height 38
click at [911, 722] on button "Save" at bounding box center [921, 730] width 65 height 38
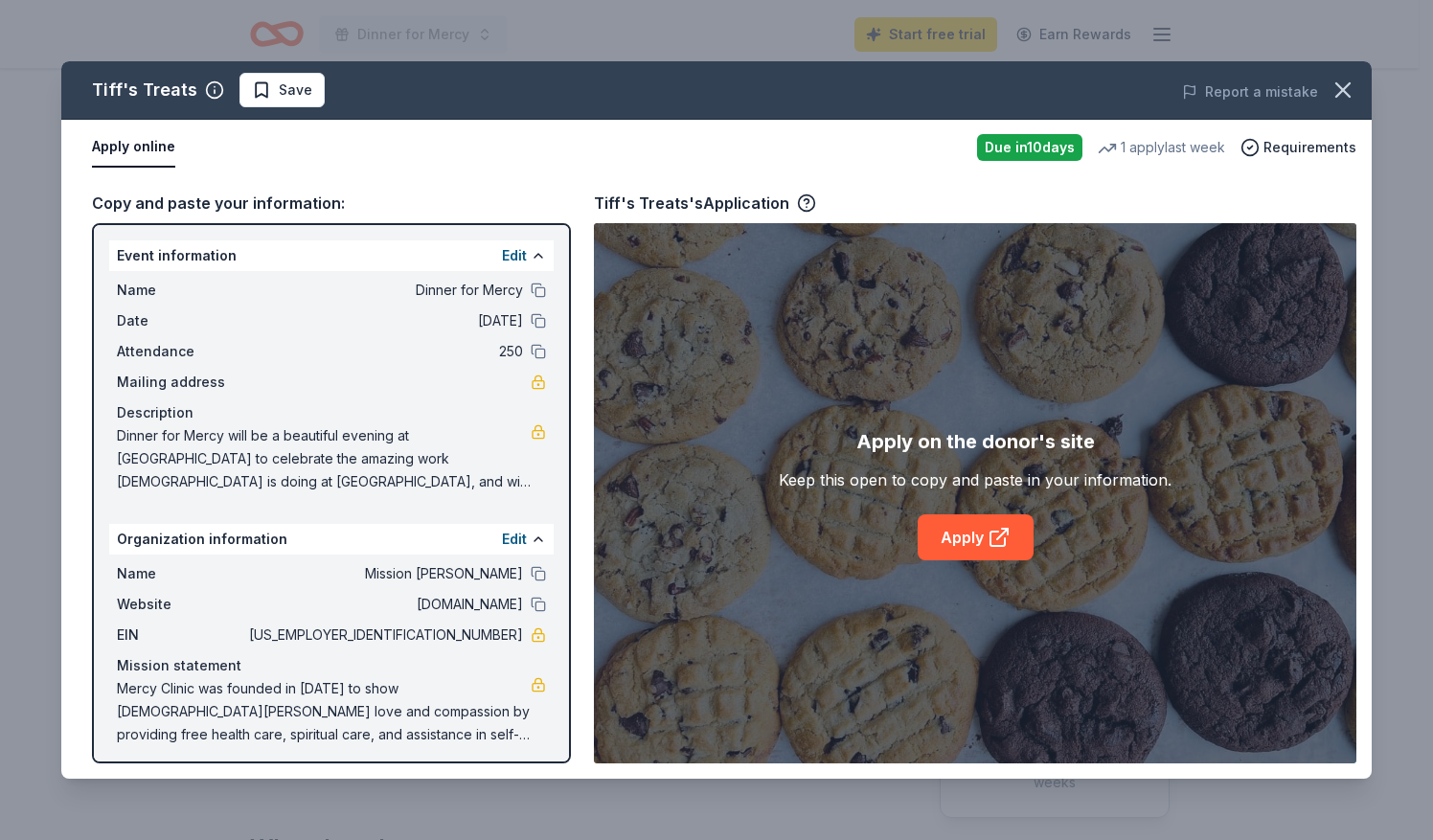
scroll to position [8, 0]
